Goal: Transaction & Acquisition: Purchase product/service

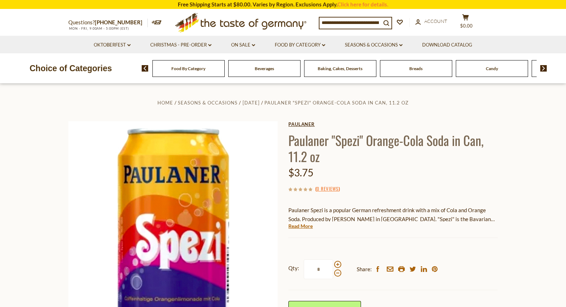
click at [298, 123] on link "Paulaner" at bounding box center [392, 124] width 209 height 6
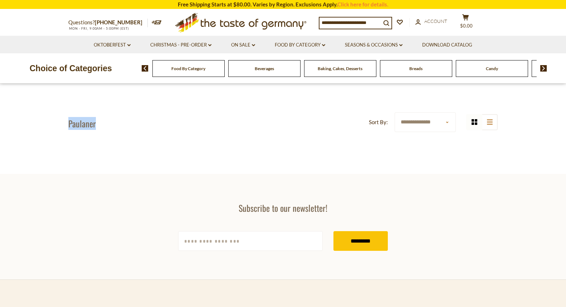
drag, startPoint x: 80, startPoint y: 123, endPoint x: 90, endPoint y: 55, distance: 68.2
click at [37, 123] on section "**********" at bounding box center [283, 129] width 566 height 90
